Goal: Information Seeking & Learning: Learn about a topic

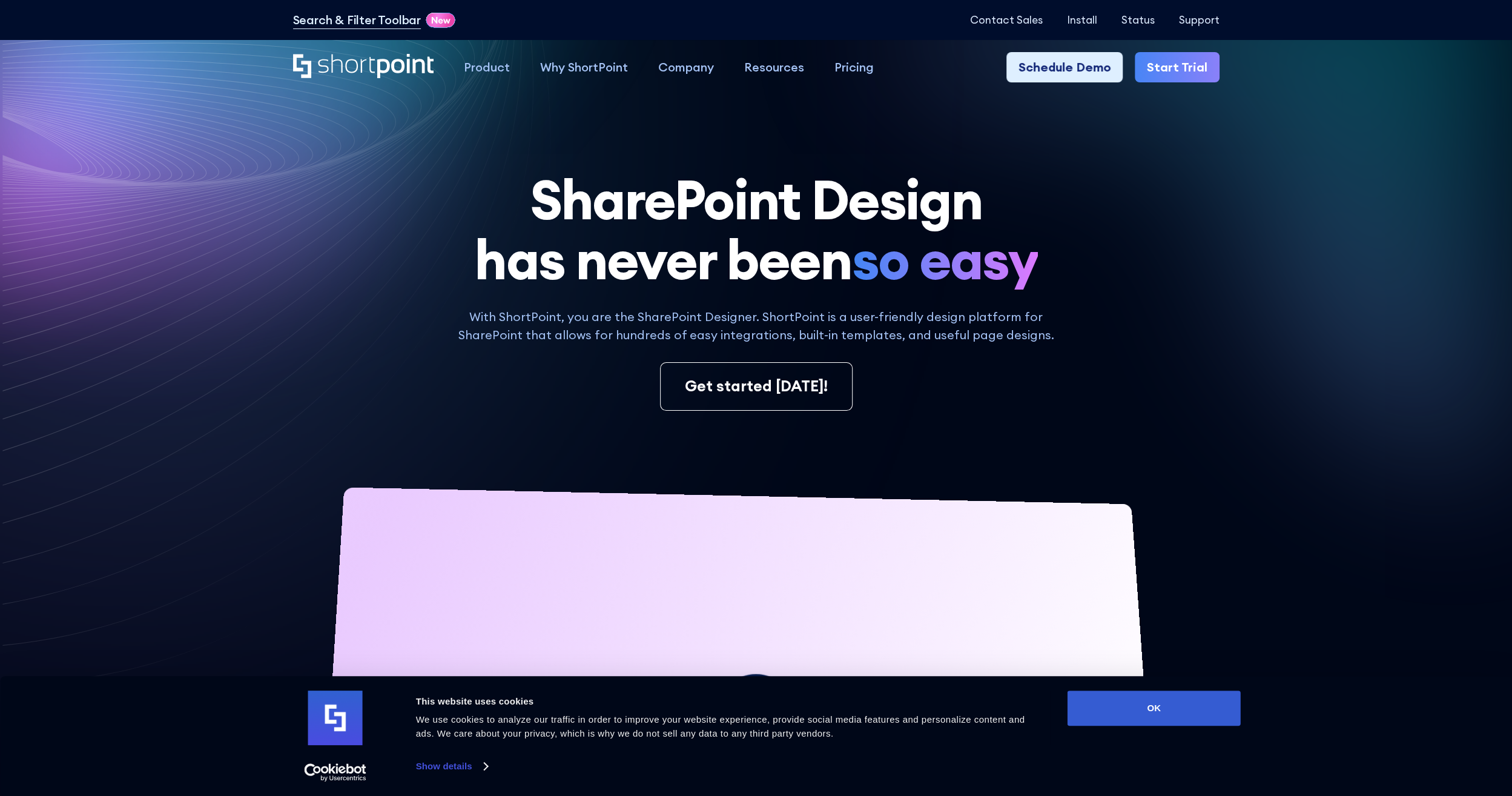
click at [1364, 406] on icon at bounding box center [1188, 196] width 622 height 556
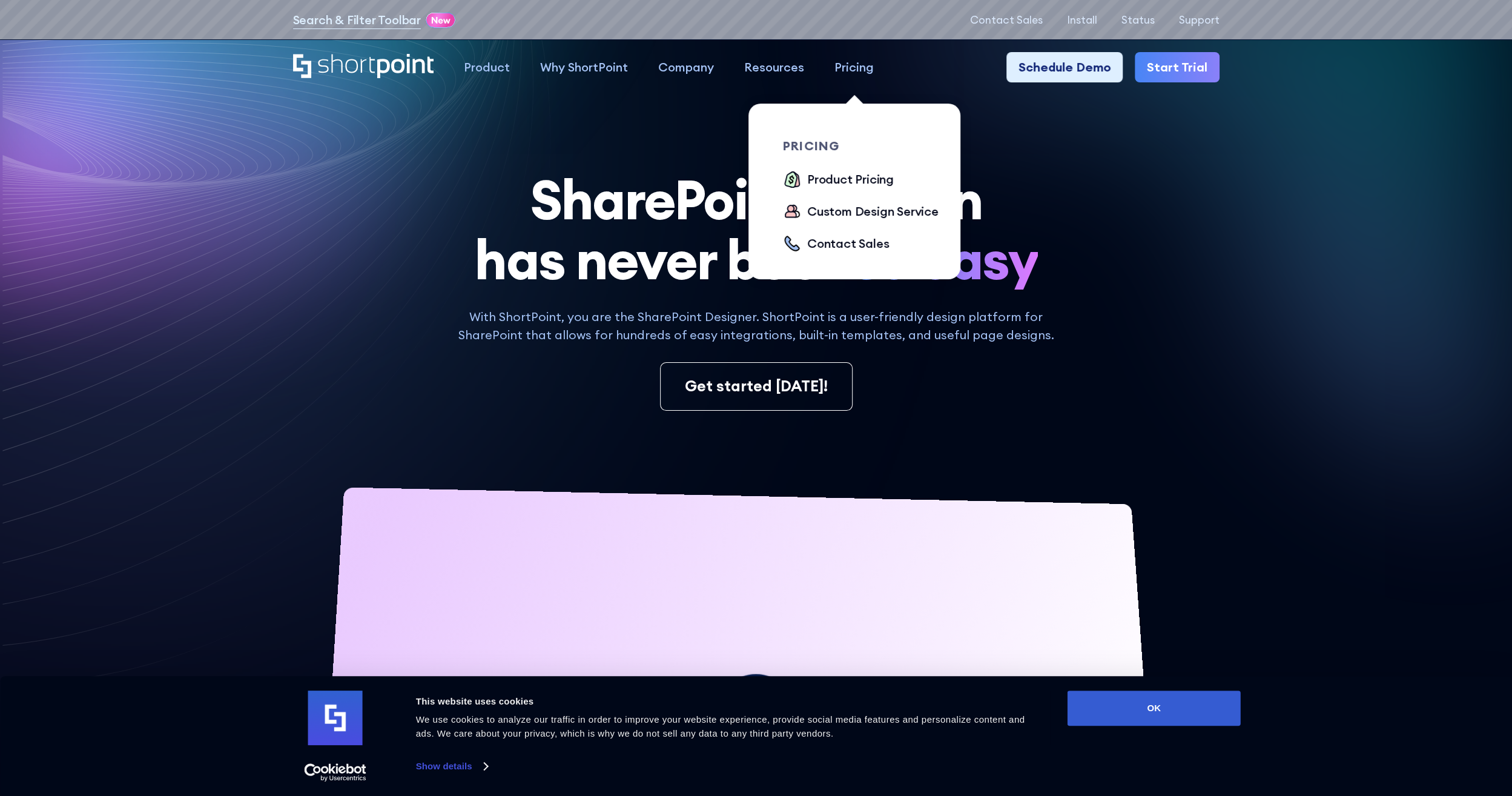
click at [830, 70] on link "Pricing" at bounding box center [854, 67] width 69 height 30
click at [850, 177] on div "Product Pricing" at bounding box center [850, 180] width 86 height 18
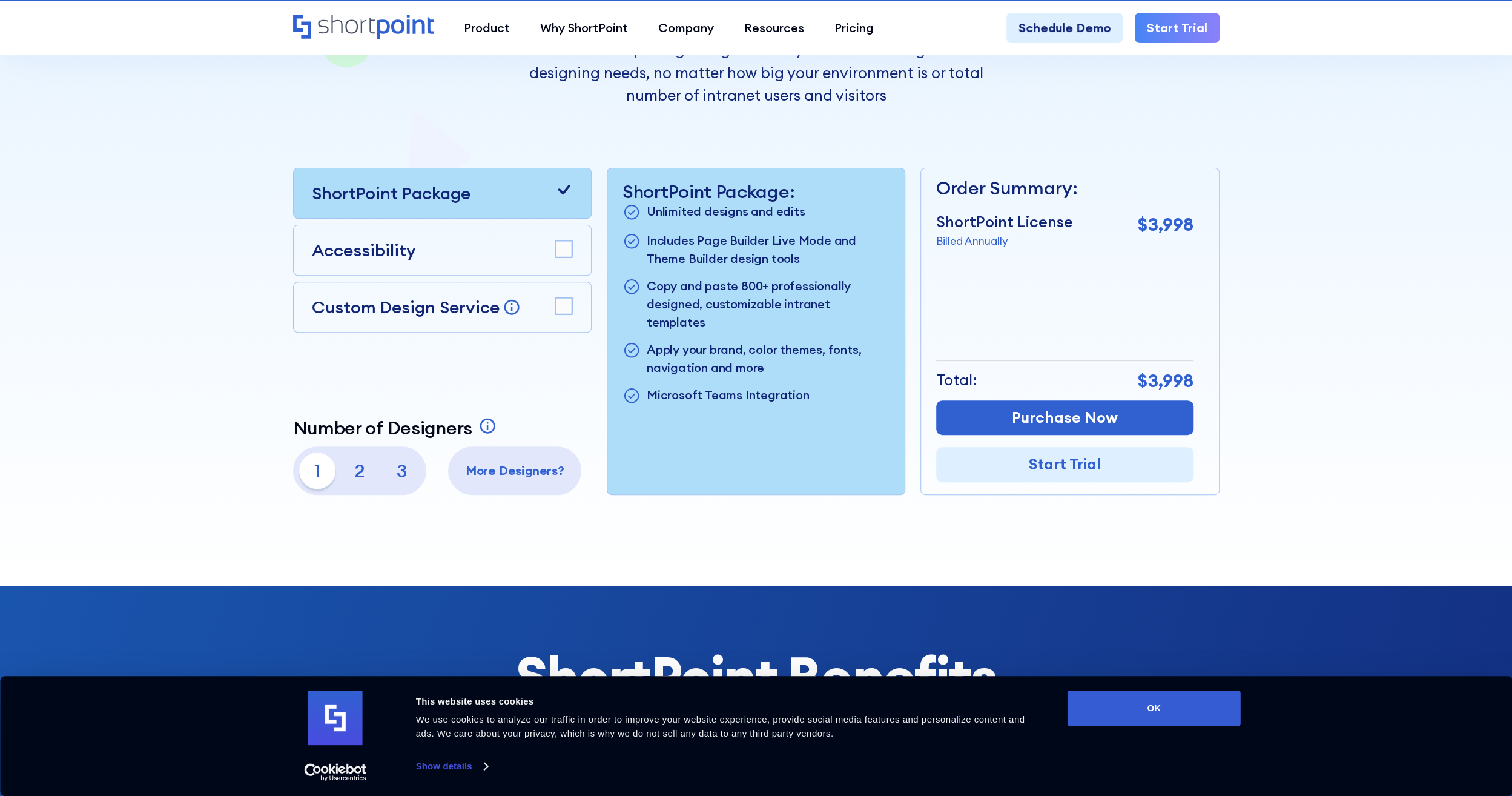
scroll to position [364, 0]
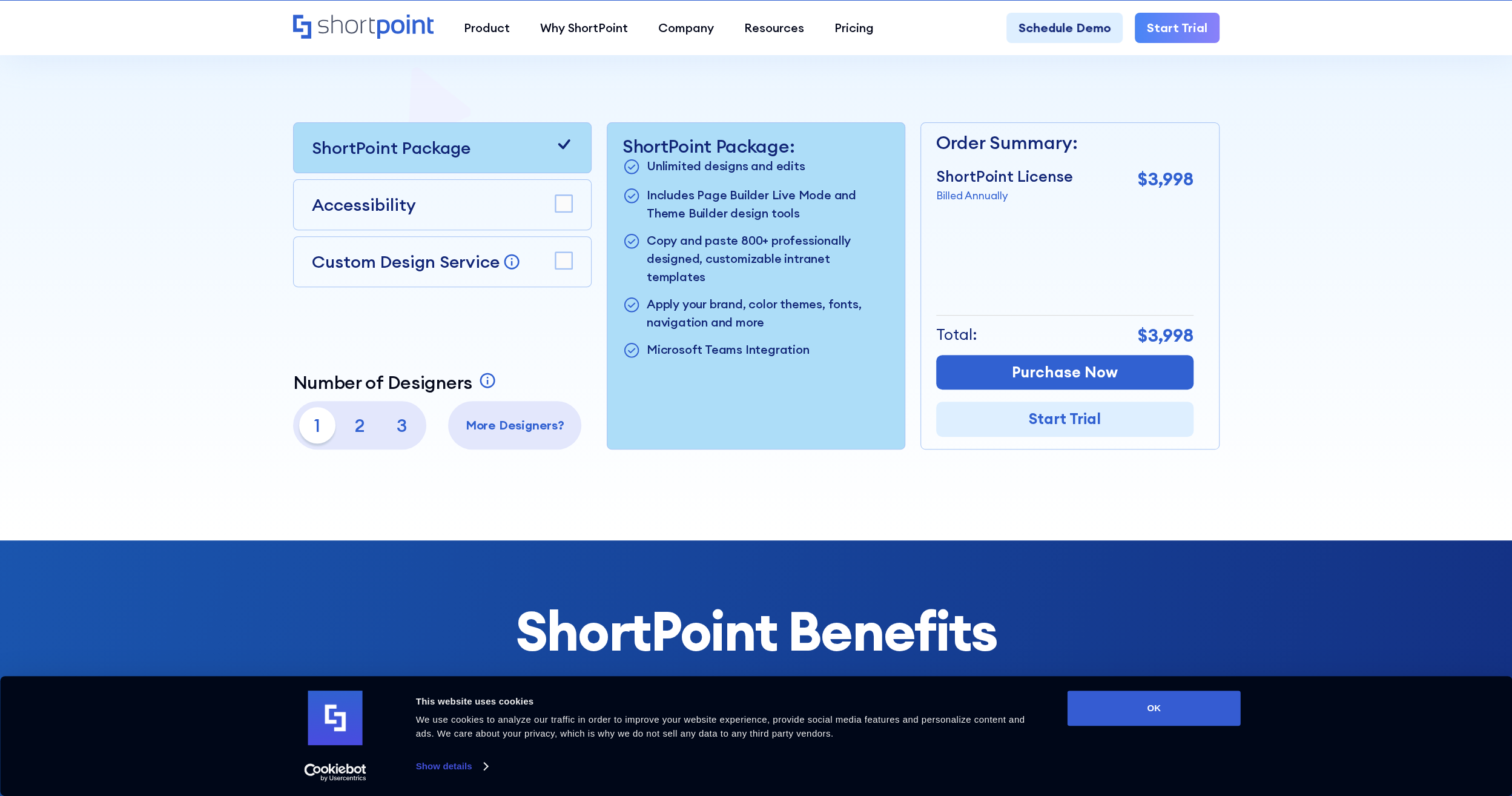
click at [568, 259] on rect at bounding box center [564, 260] width 17 height 17
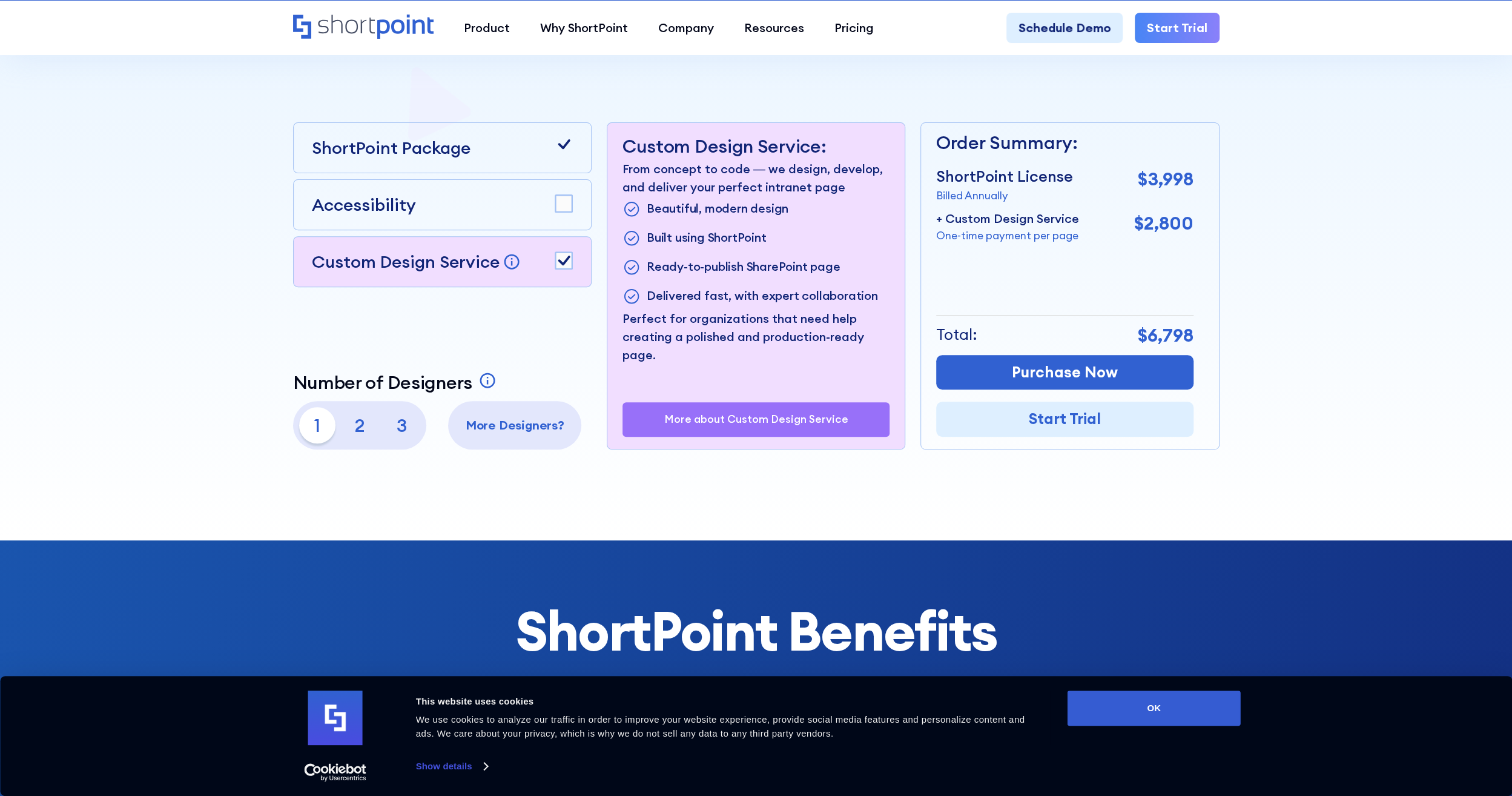
click at [568, 258] on icon at bounding box center [564, 260] width 12 height 10
click at [569, 199] on rect at bounding box center [564, 203] width 17 height 17
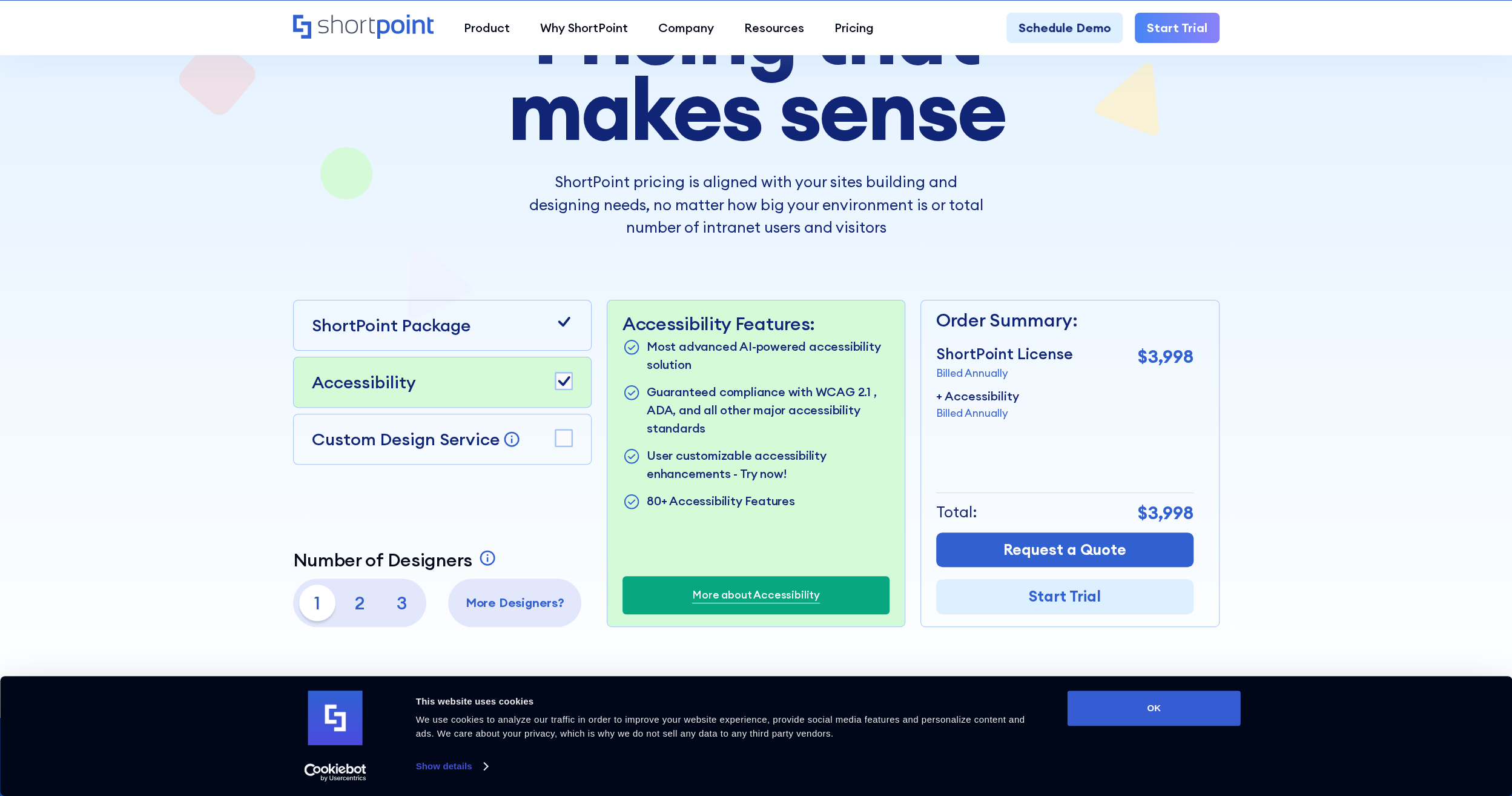
scroll to position [242, 0]
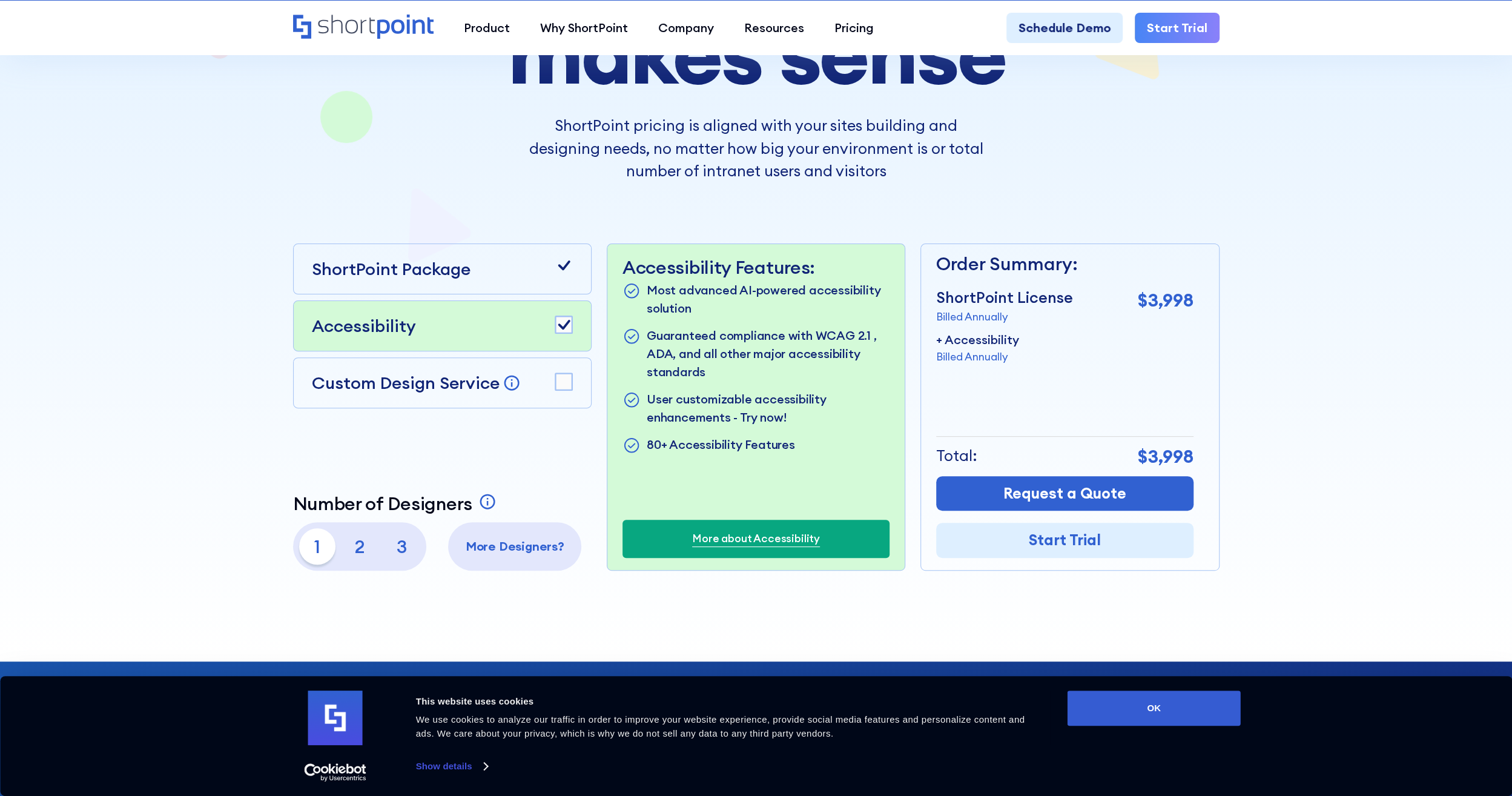
click at [562, 321] on rect at bounding box center [564, 324] width 17 height 17
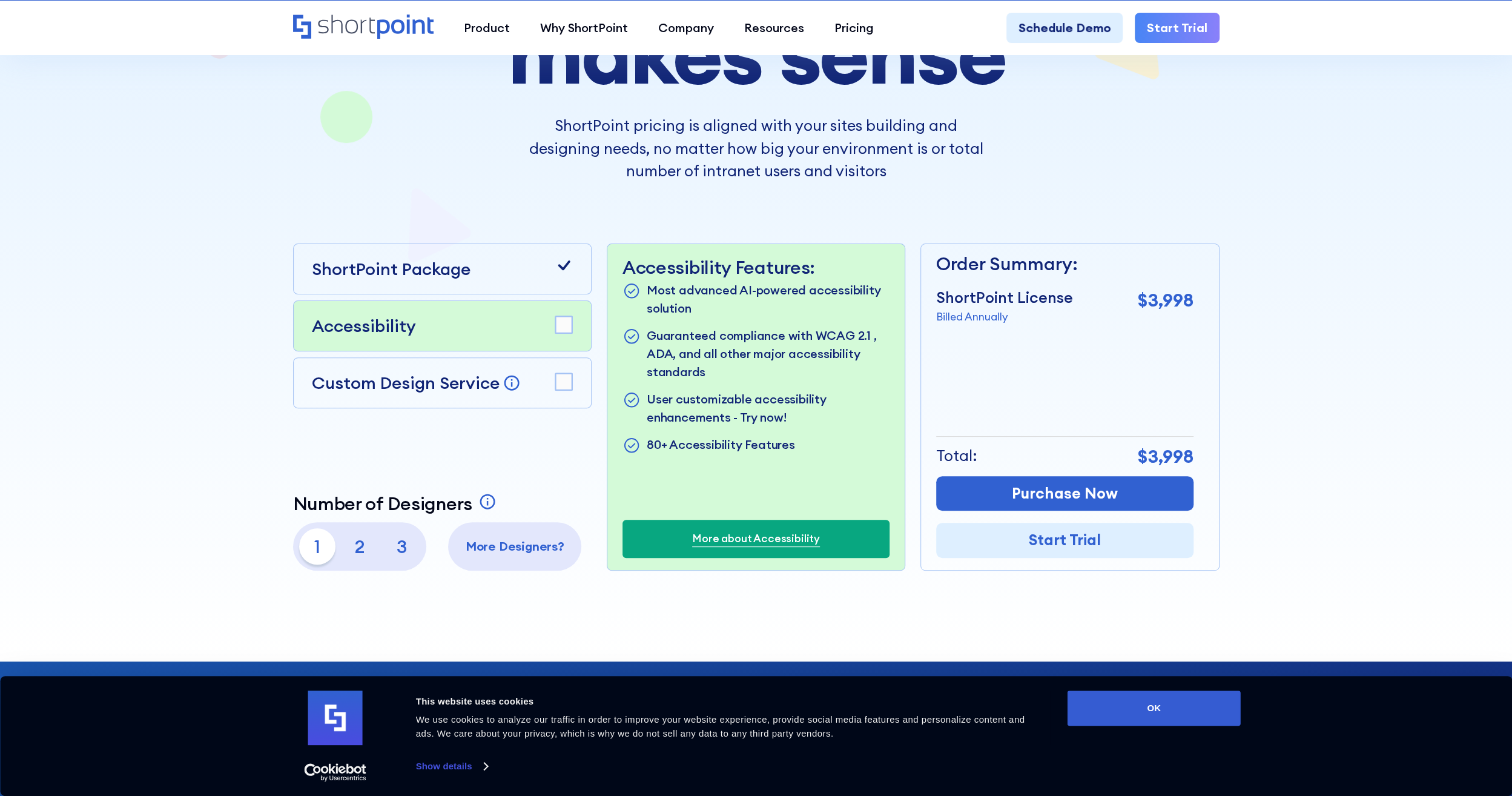
click at [548, 265] on div "ShortPoint Package" at bounding box center [442, 269] width 261 height 25
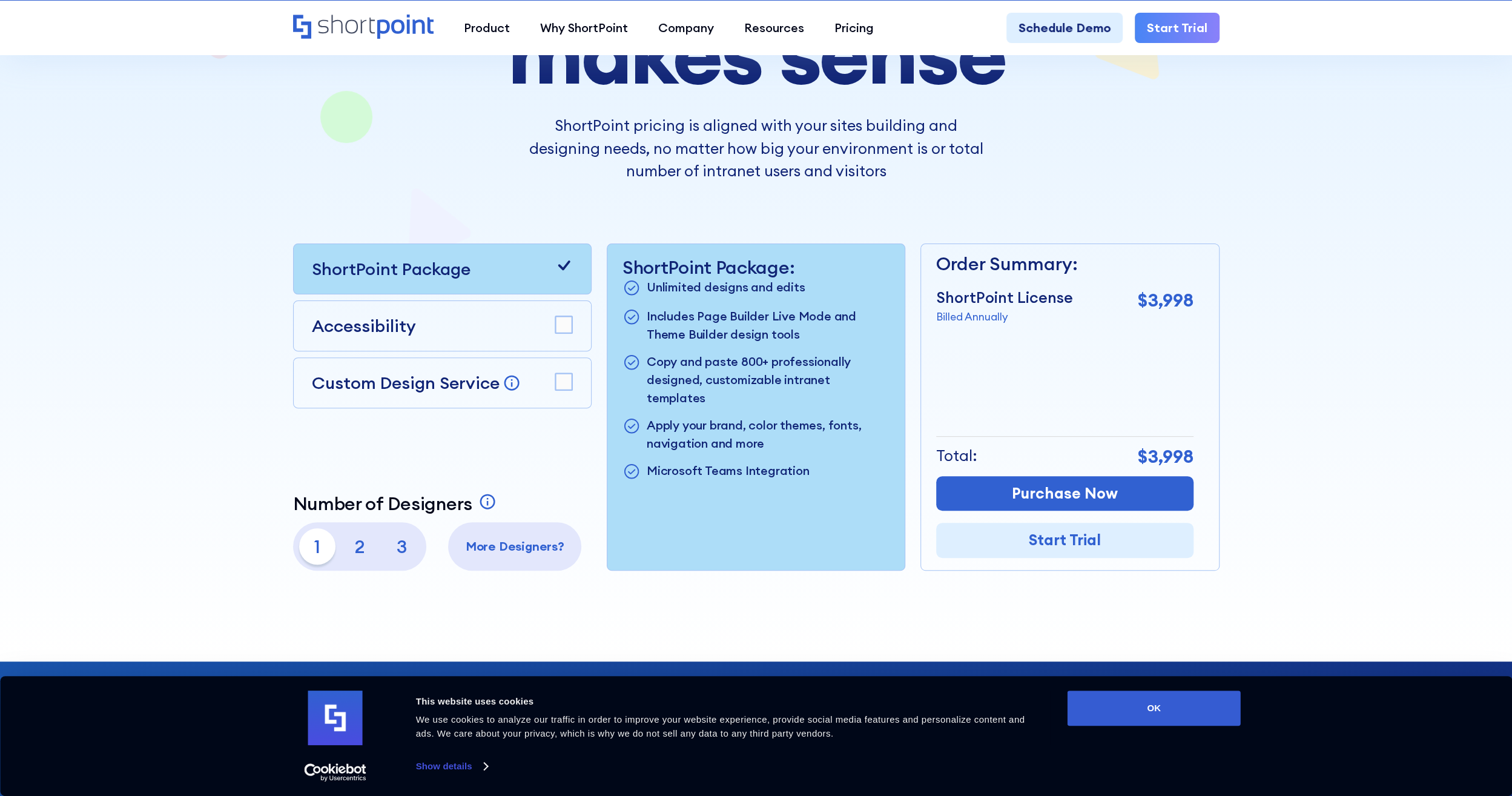
click at [548, 265] on div "ShortPoint Package" at bounding box center [442, 269] width 261 height 25
click at [555, 311] on div "Accessibility" at bounding box center [442, 326] width 299 height 51
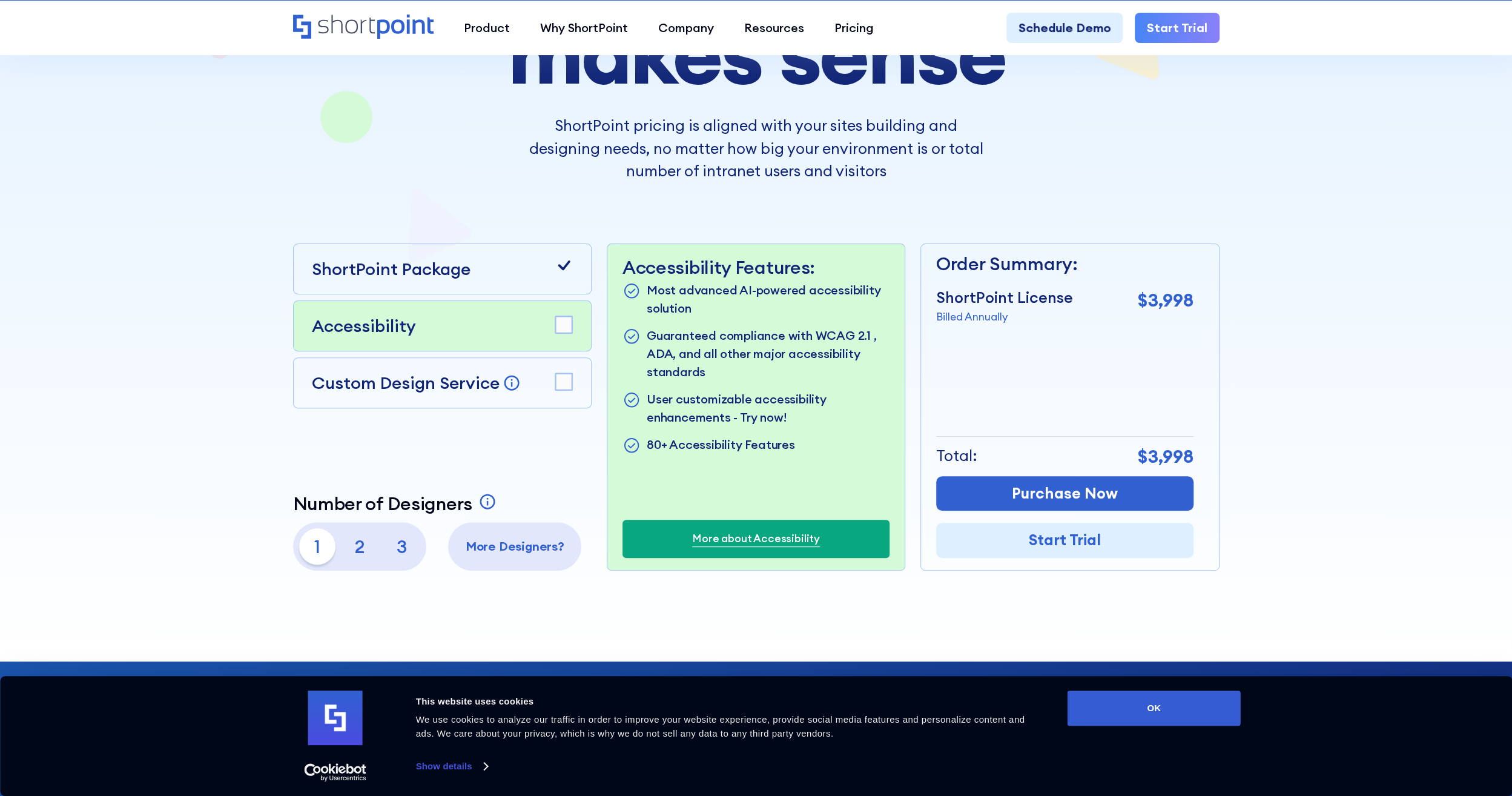
click at [763, 544] on link "More about Accessibility" at bounding box center [756, 539] width 128 height 15
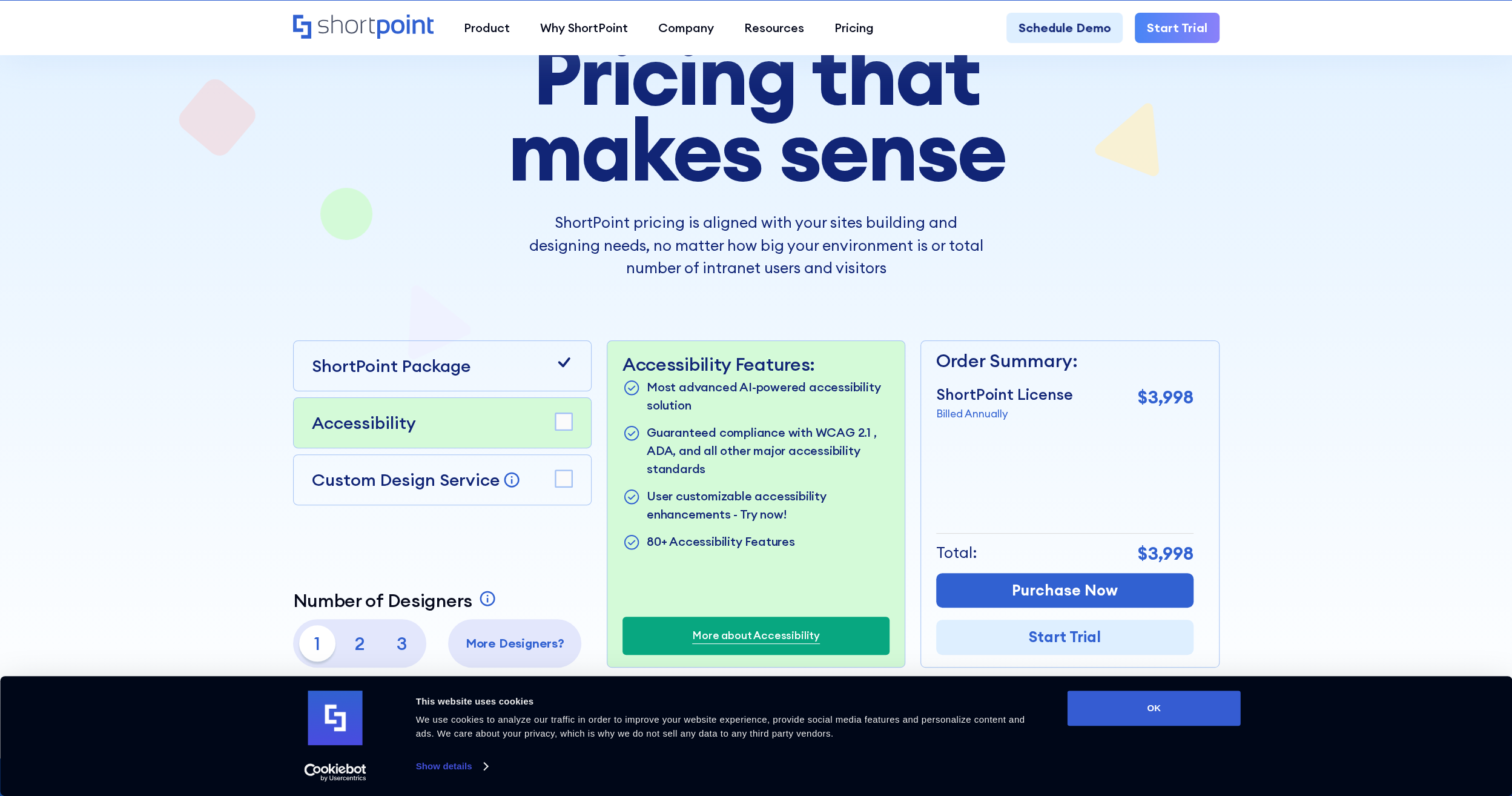
scroll to position [0, 0]
